Goal: Check status: Verify the current state of an ongoing process or item

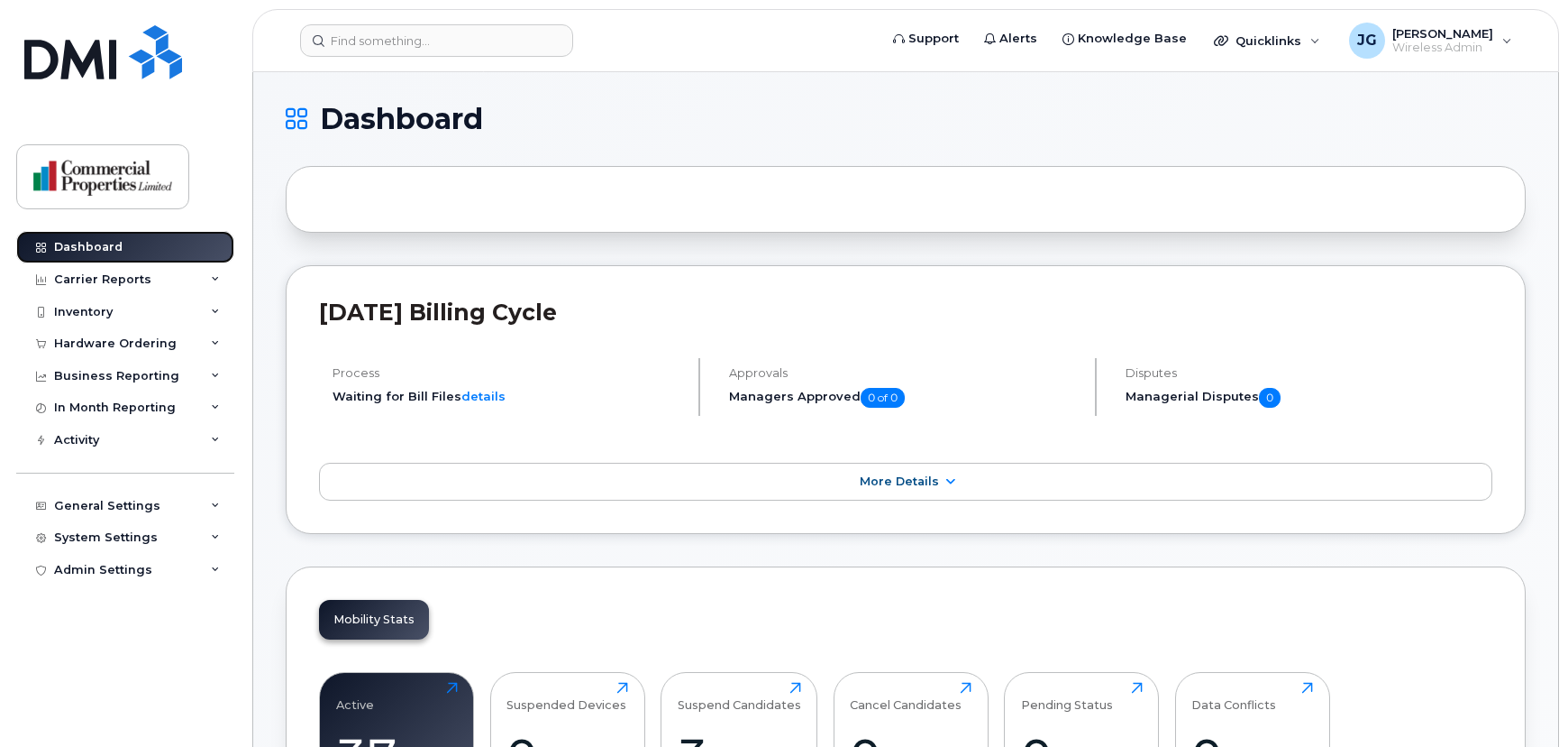
click at [123, 254] on link "Dashboard" at bounding box center [126, 247] width 218 height 33
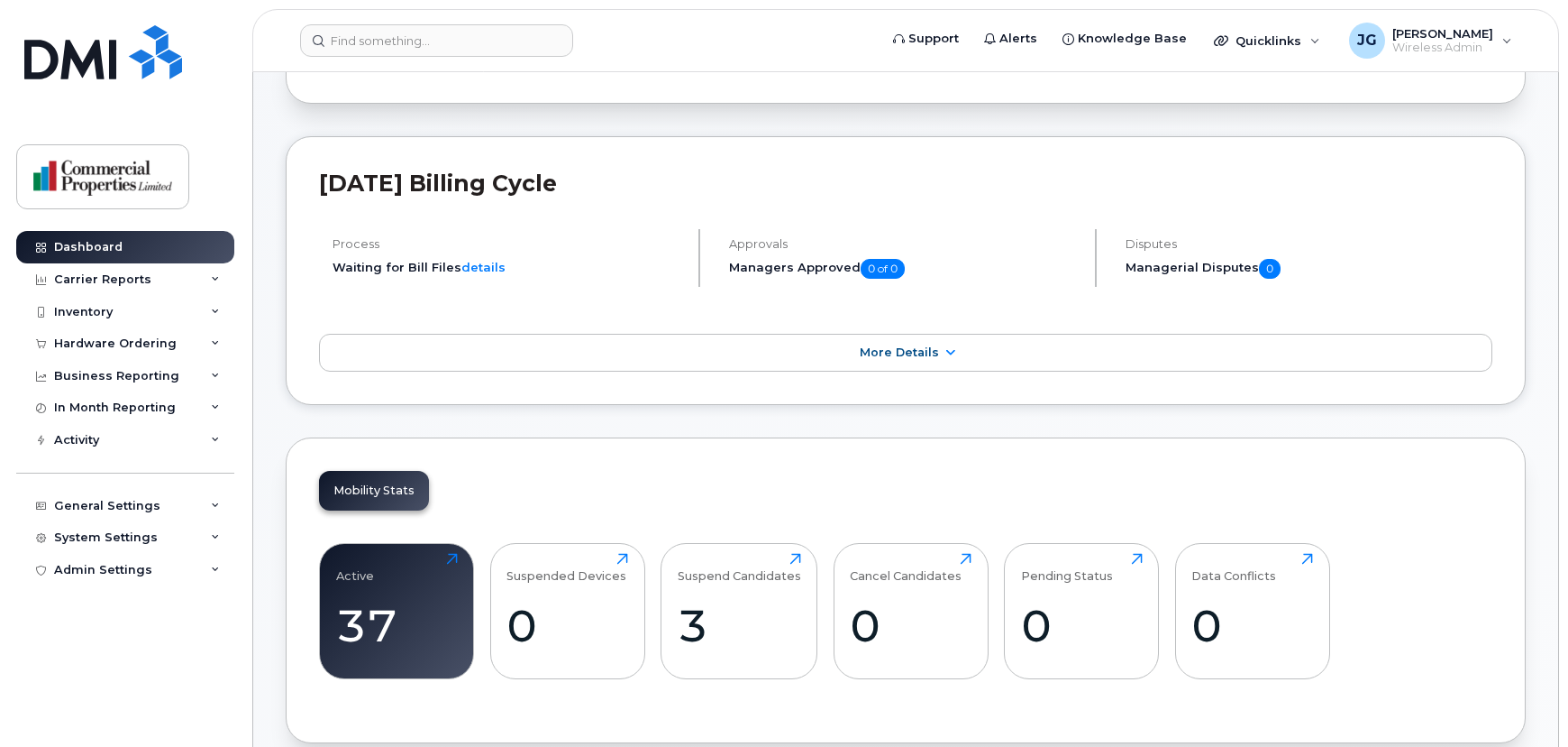
scroll to position [130, 0]
click at [362, 570] on div "Active" at bounding box center [356, 566] width 38 height 30
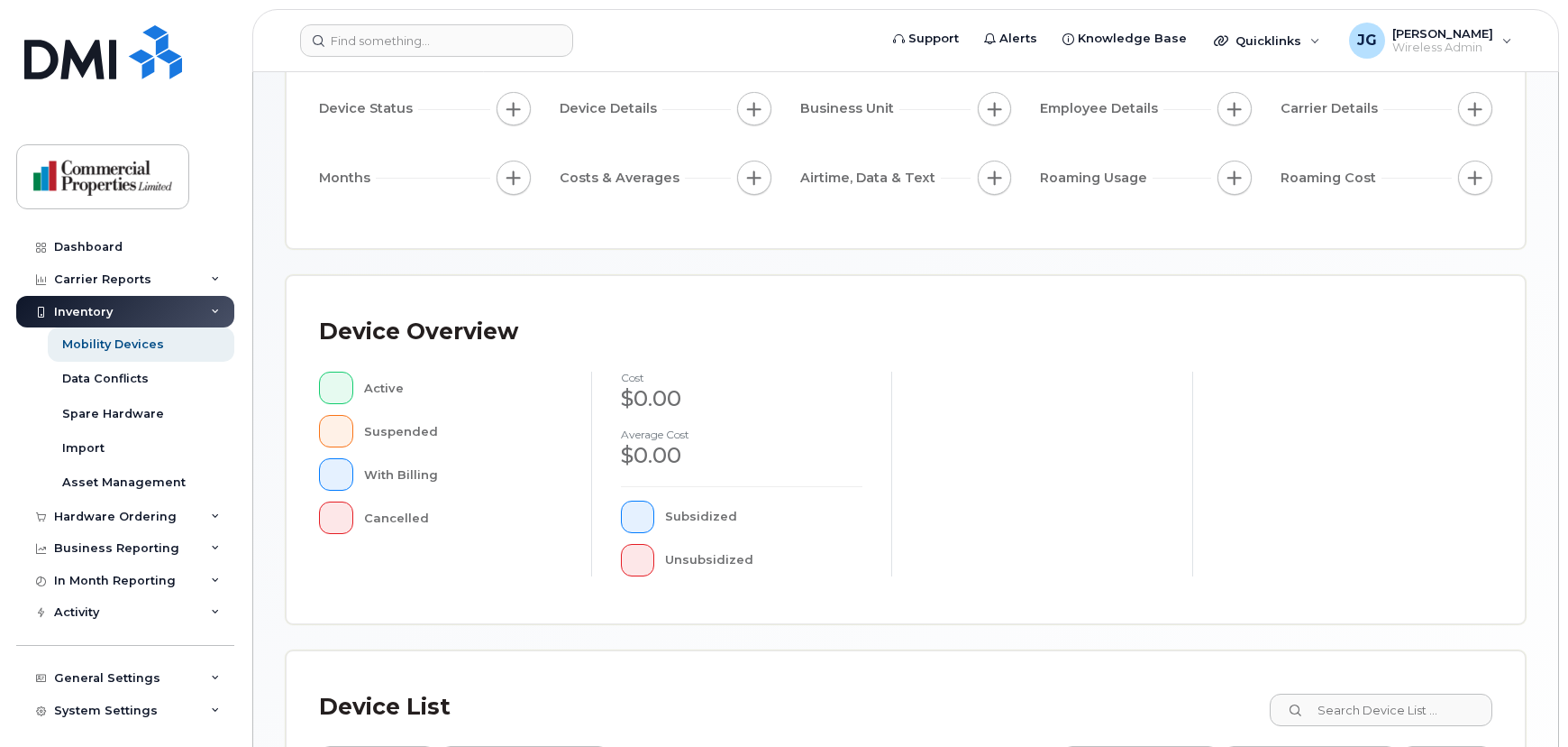
scroll to position [32, 0]
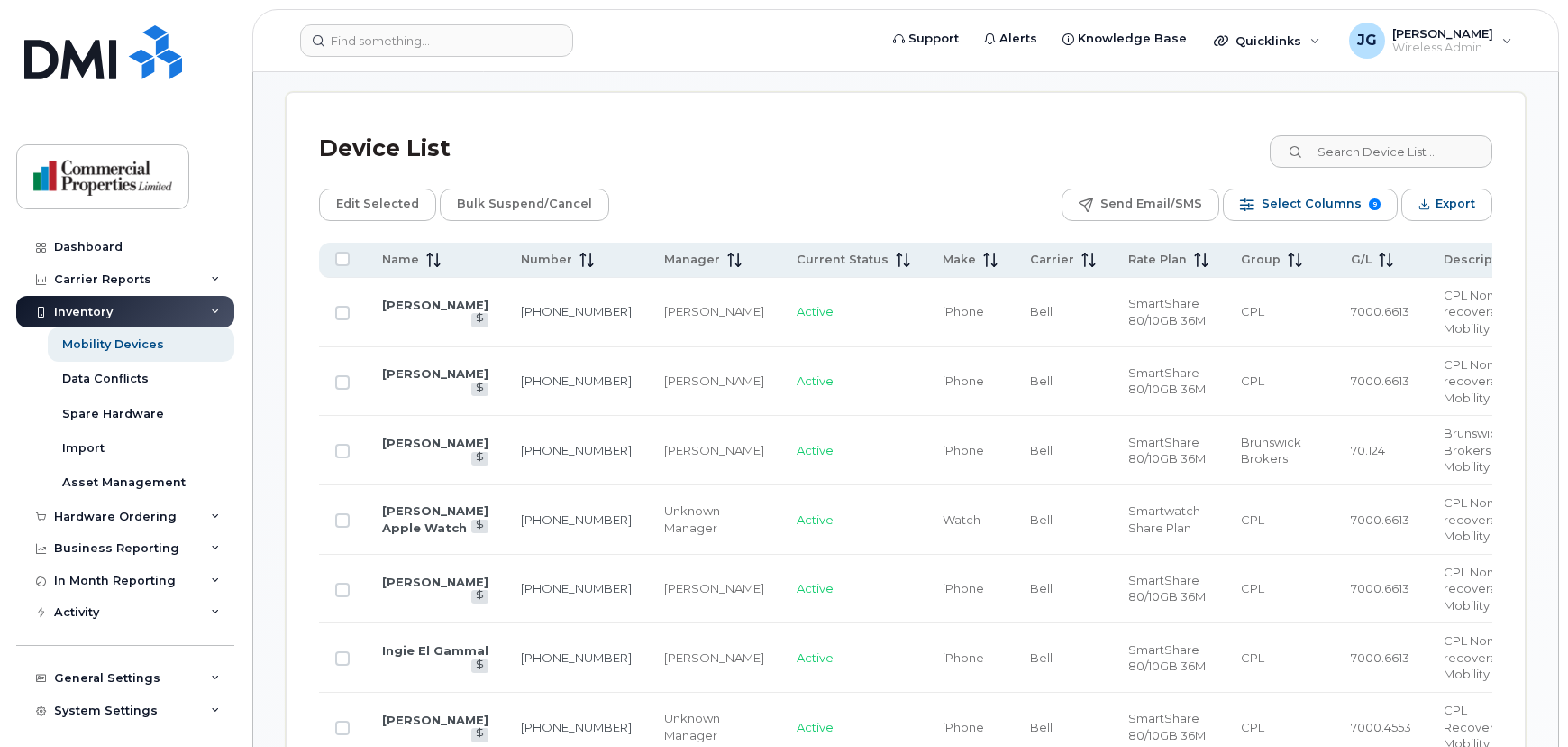
scroll to position [764, 0]
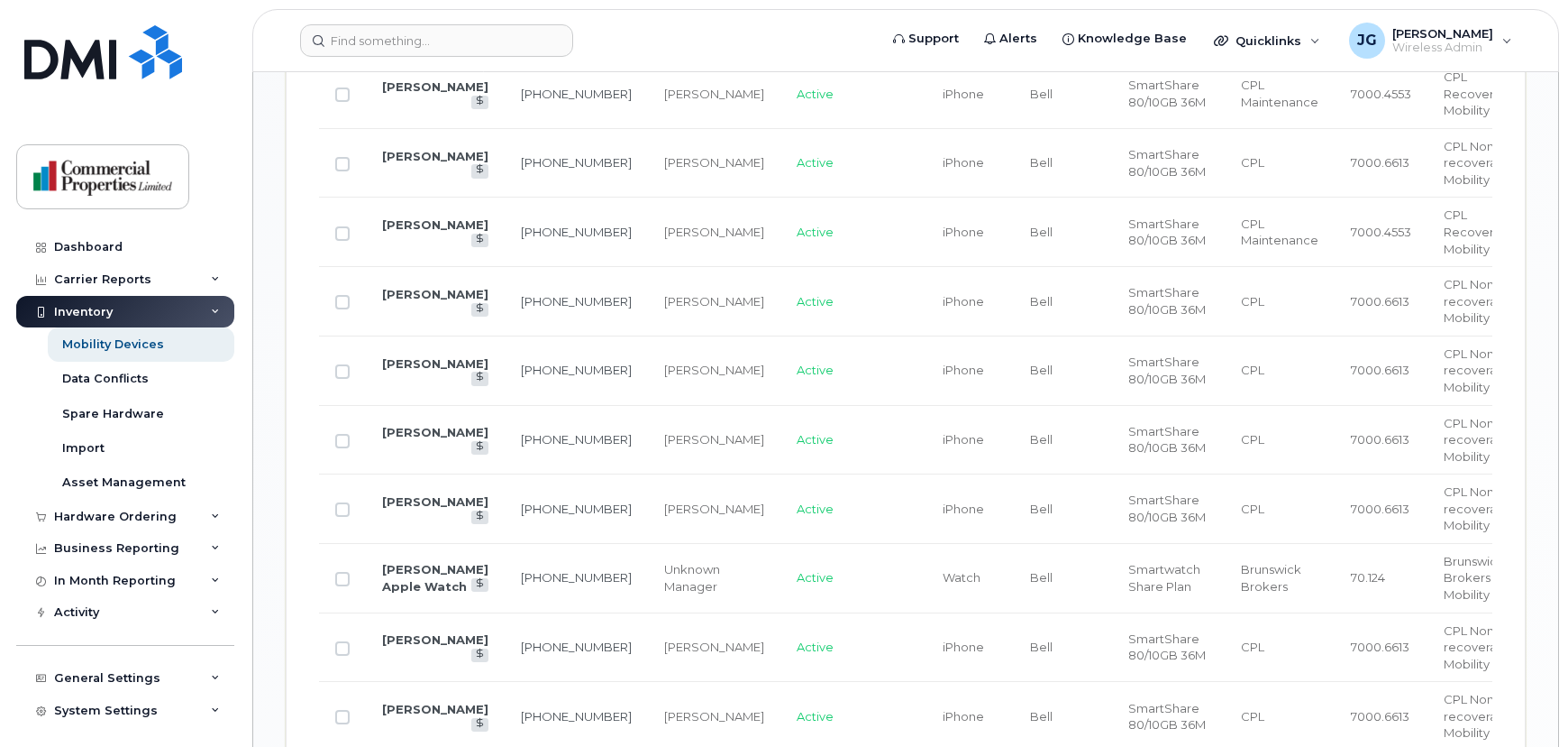
scroll to position [1605, 0]
drag, startPoint x: 1458, startPoint y: 7, endPoint x: 1028, endPoint y: 187, distance: 466.2
click at [1112, 197] on td "SmartShare 80/10GB 36M" at bounding box center [1169, 231] width 113 height 69
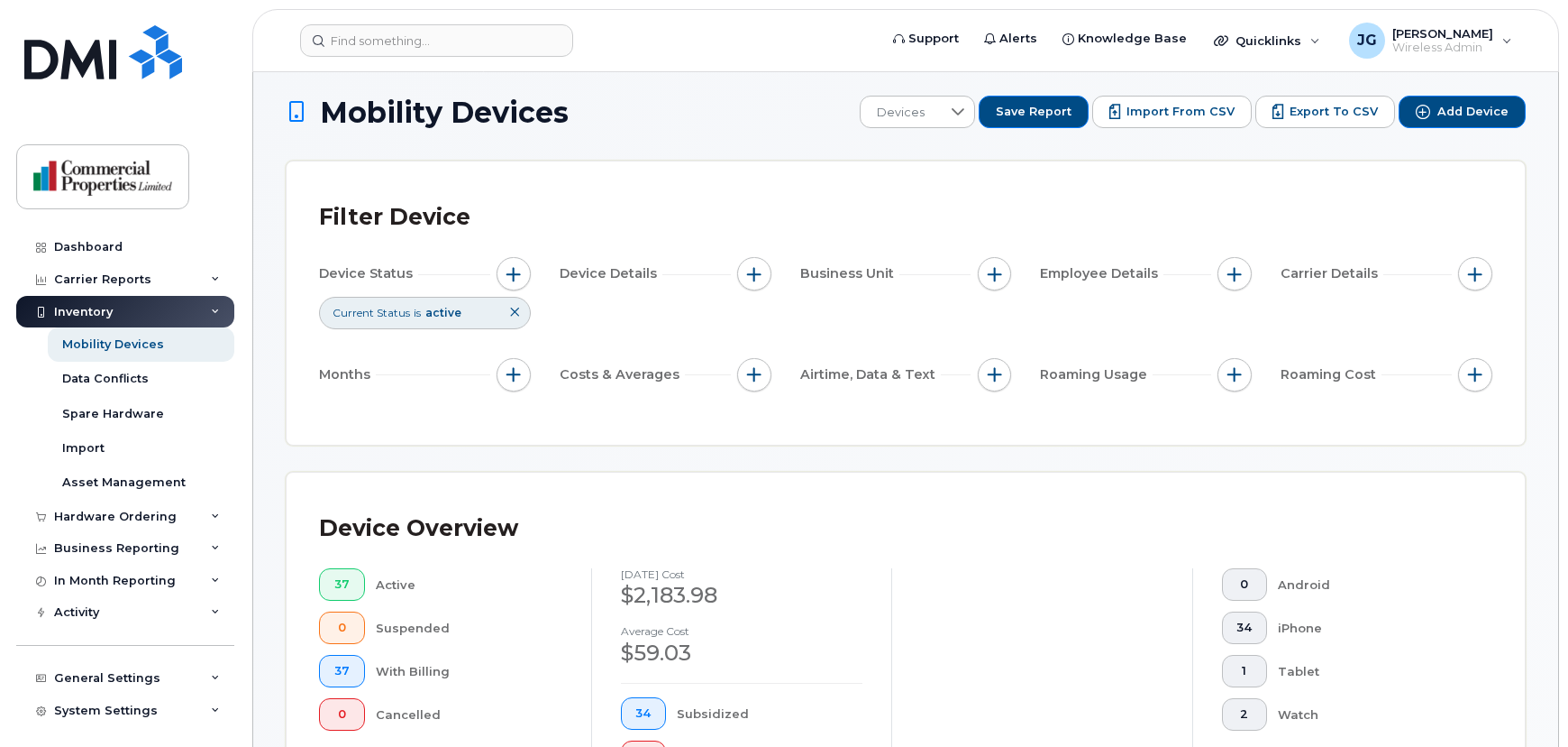
scroll to position [2768, 0]
